Goal: Check status

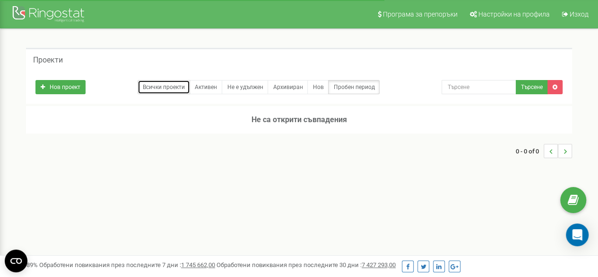
click at [164, 85] on link "Всички проекти" at bounding box center [164, 87] width 52 height 14
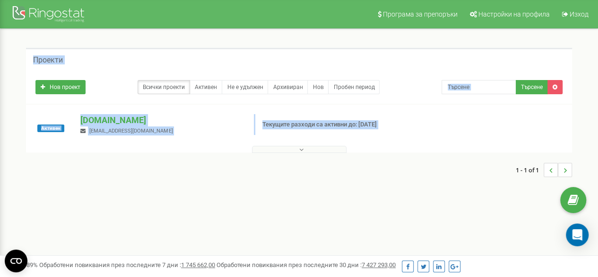
drag, startPoint x: 15, startPoint y: 61, endPoint x: 81, endPoint y: 213, distance: 165.8
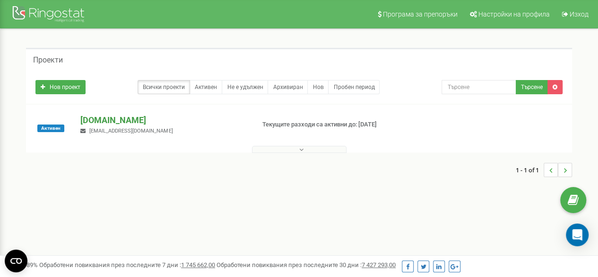
click at [120, 121] on p "[DOMAIN_NAME]" at bounding box center [163, 120] width 166 height 12
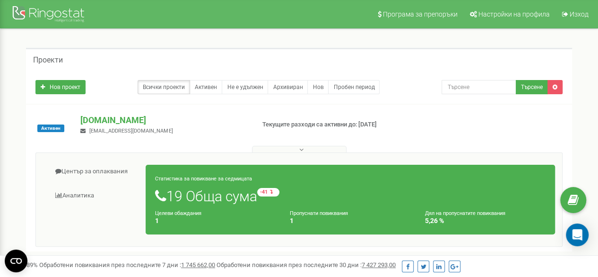
drag, startPoint x: 263, startPoint y: 125, endPoint x: 345, endPoint y: 132, distance: 82.6
click at [345, 129] on p "Текущите разходи са активни до: [DATE]" at bounding box center [322, 124] width 121 height 9
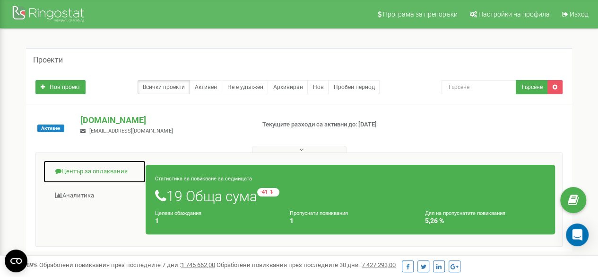
click at [108, 175] on link "Център за оплаквания" at bounding box center [94, 171] width 103 height 23
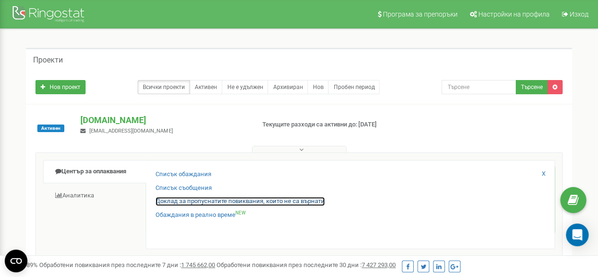
click at [207, 201] on link "Доклад за пропуснатите повиквания, които не са върнати" at bounding box center [240, 201] width 169 height 9
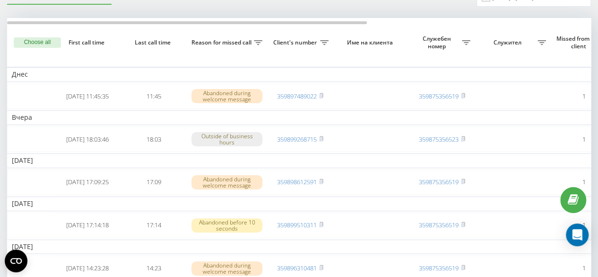
scroll to position [46, 0]
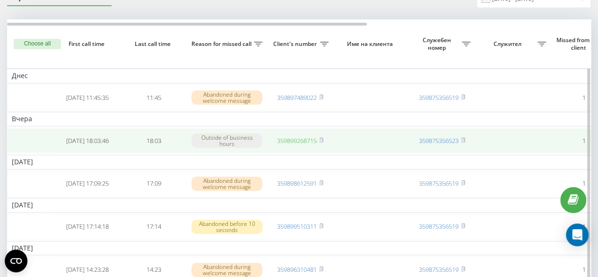
click at [280, 137] on link "359899268715" at bounding box center [297, 140] width 40 height 9
click at [479, 133] on td at bounding box center [513, 140] width 76 height 25
